Goal: Navigation & Orientation: Find specific page/section

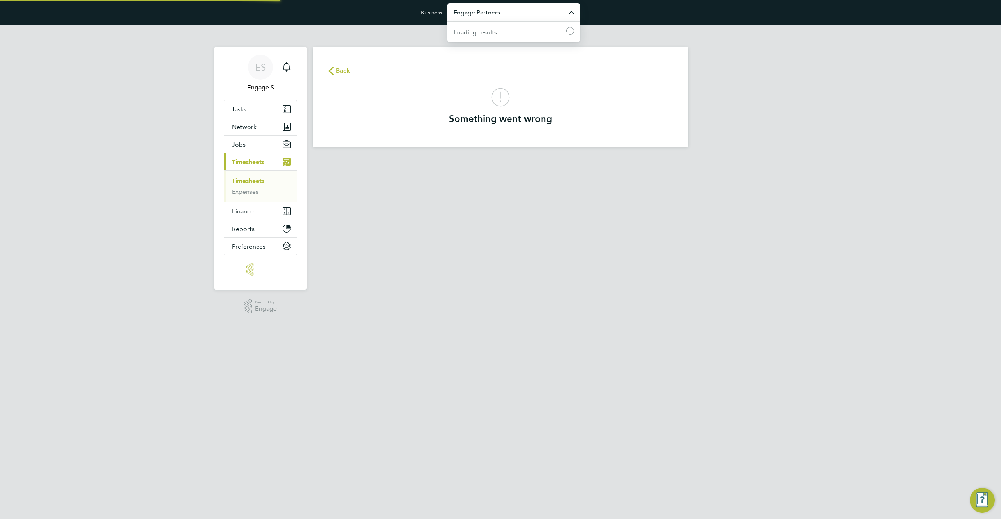
click at [528, 14] on input "Engage Partners" at bounding box center [513, 12] width 133 height 18
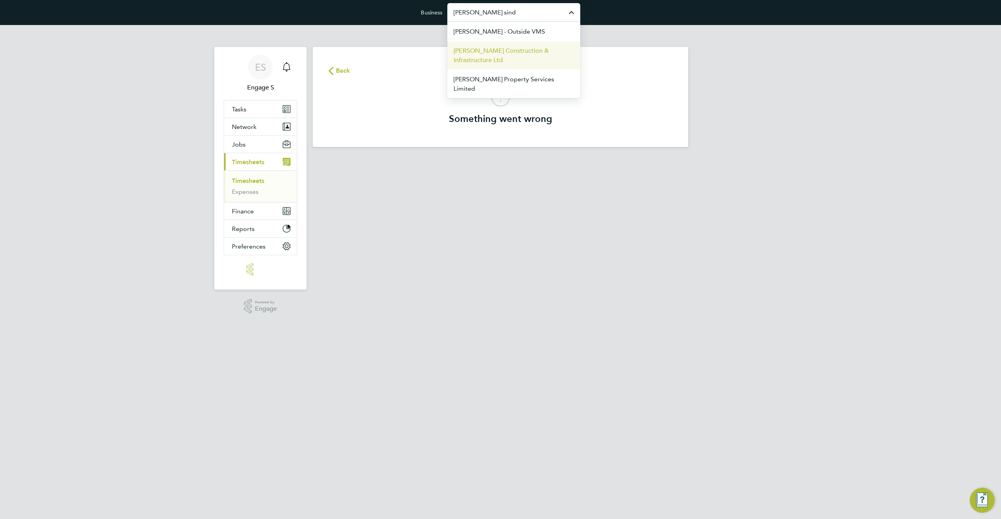
click at [499, 59] on span "Morgan Sindall Construction & Infrastructure Ltd" at bounding box center [514, 55] width 120 height 19
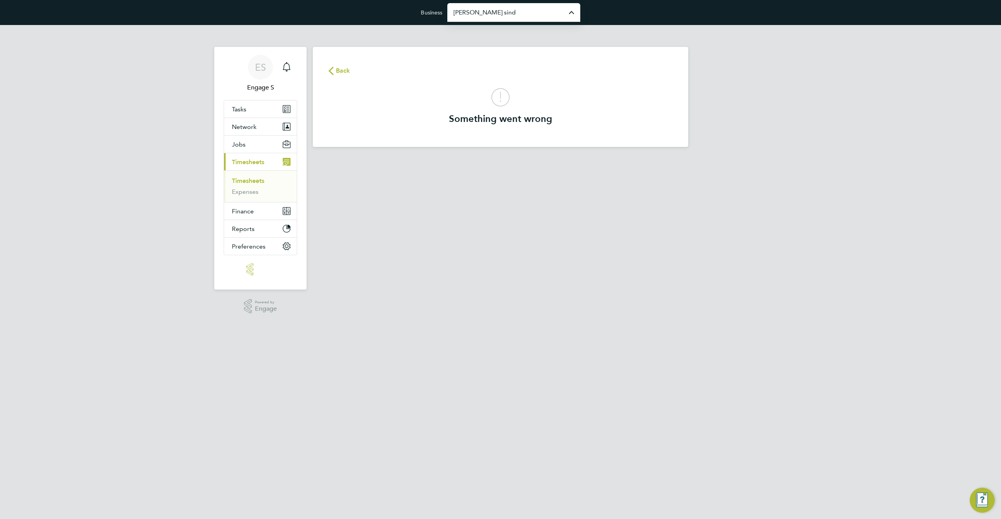
type input "Morgan Sindall Construction & Infrastructure Ltd"
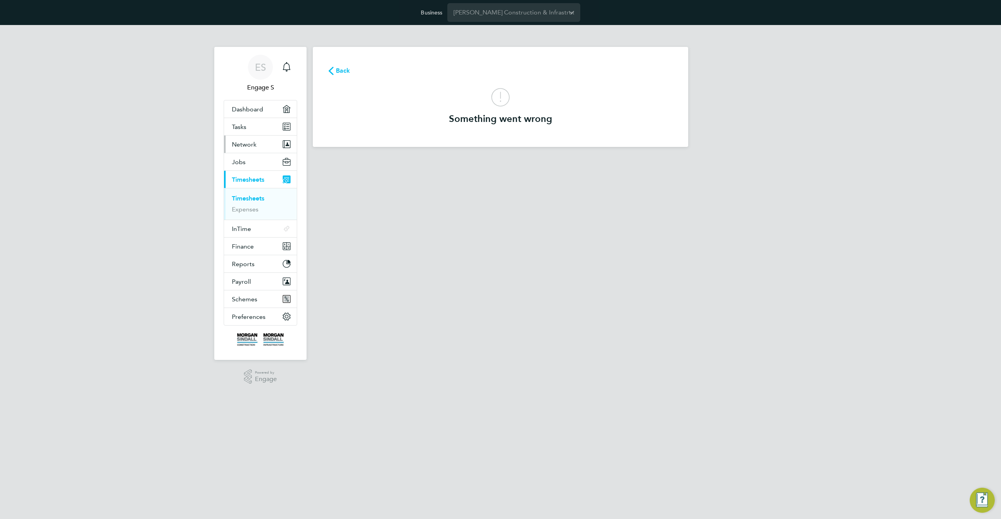
click at [258, 143] on button "Network" at bounding box center [260, 144] width 73 height 17
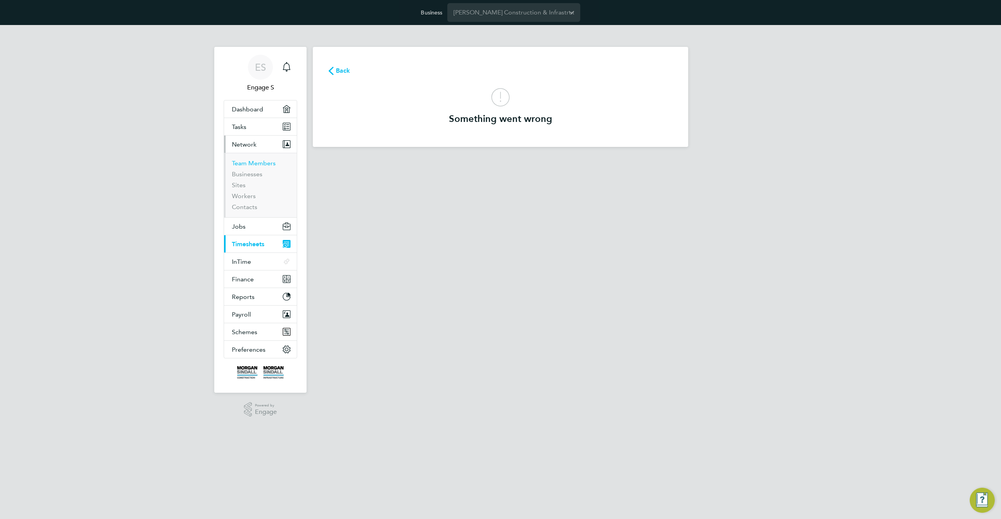
click at [260, 161] on link "Team Members" at bounding box center [254, 163] width 44 height 7
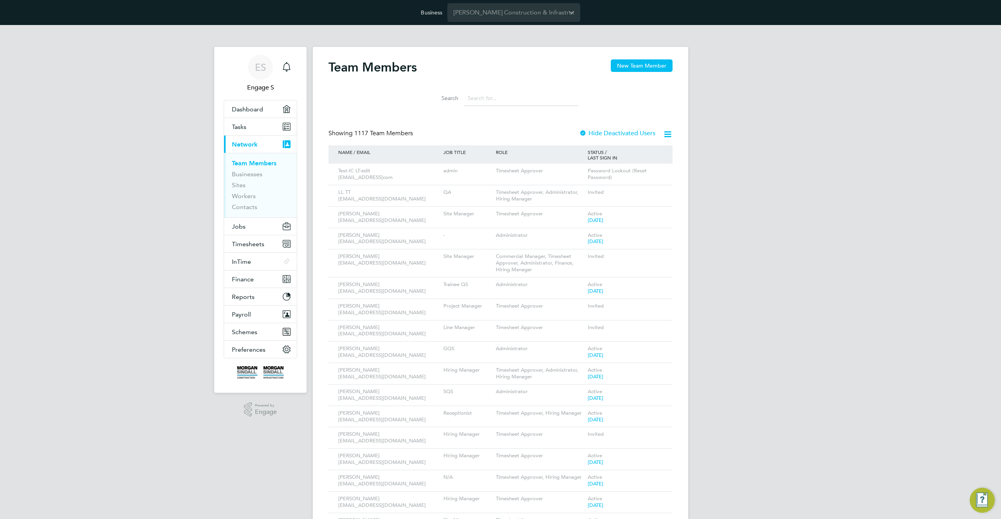
click at [384, 97] on div "Search" at bounding box center [501, 96] width 344 height 27
drag, startPoint x: 472, startPoint y: 90, endPoint x: 435, endPoint y: 76, distance: 40.3
drag, startPoint x: 350, startPoint y: 66, endPoint x: 332, endPoint y: 67, distance: 18.0
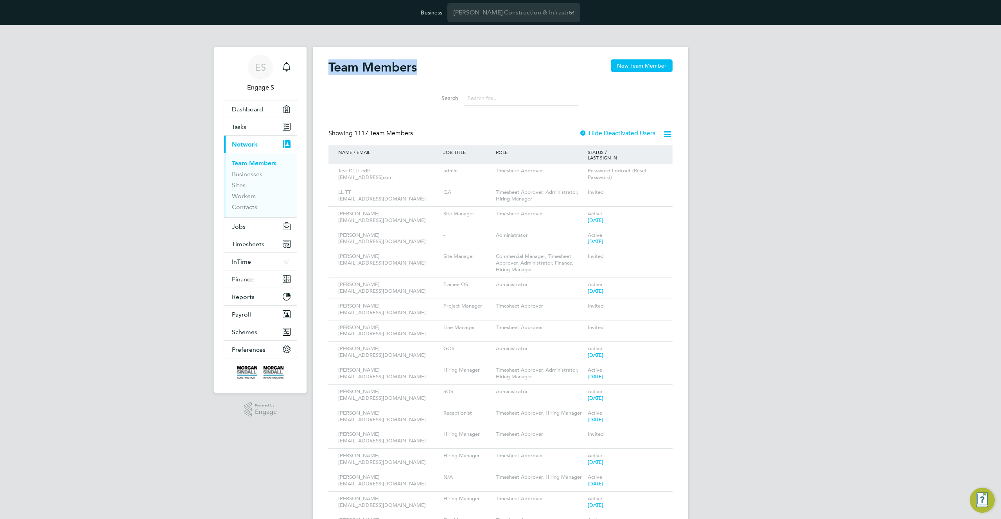
click at [332, 67] on div "Team Members New Team Member" at bounding box center [501, 70] width 344 height 23
